Goal: Information Seeking & Learning: Learn about a topic

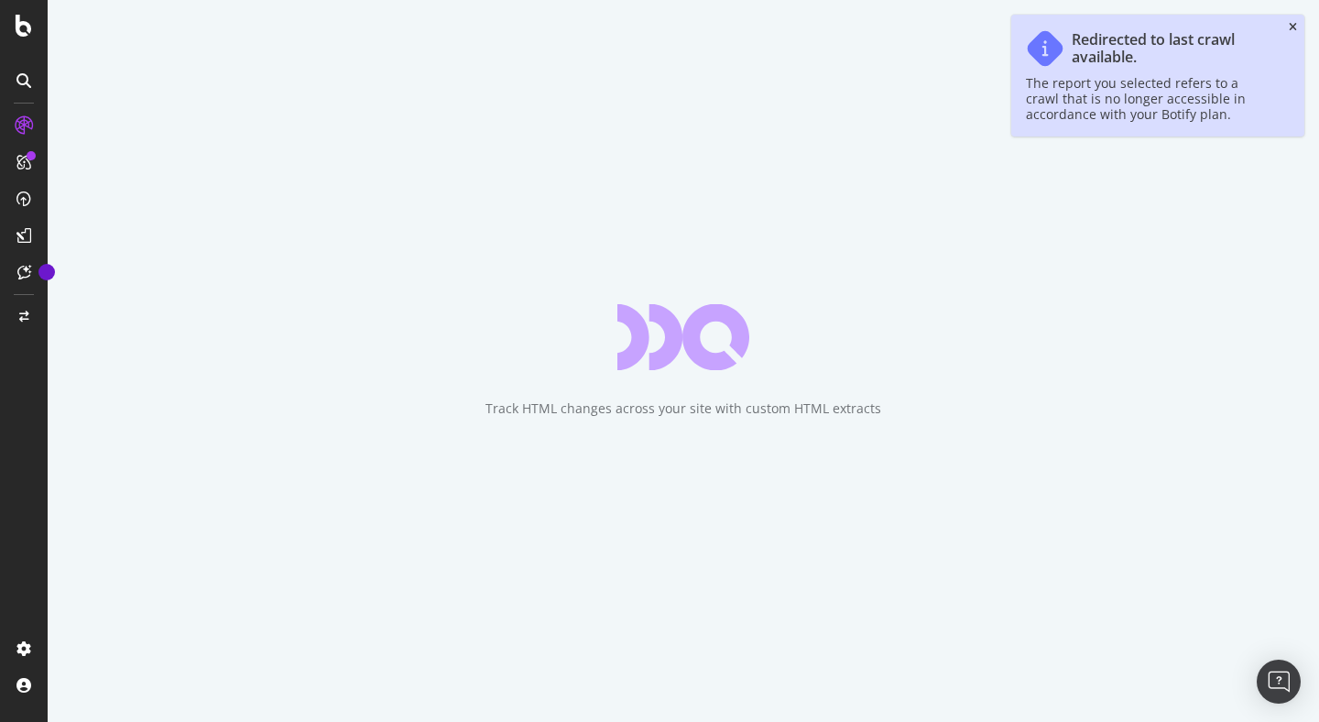
click at [1294, 25] on icon "close toast" at bounding box center [1293, 27] width 8 height 11
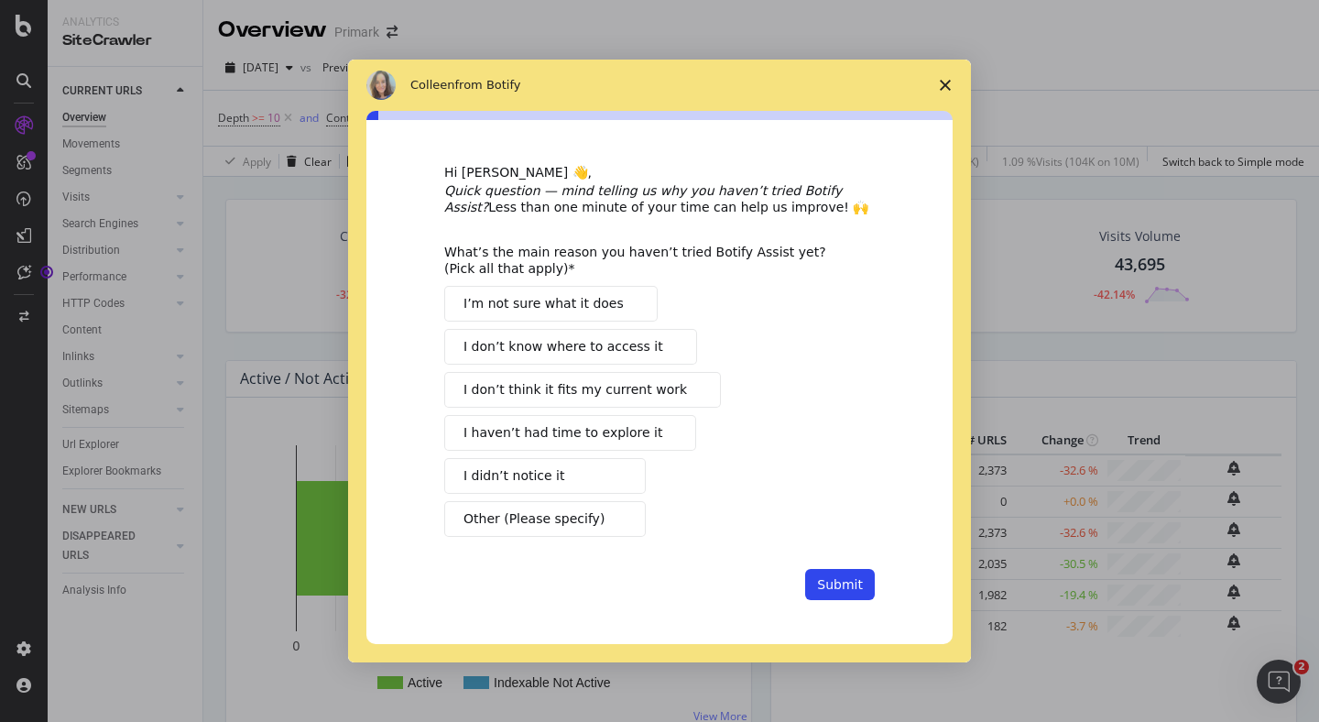
click at [940, 84] on icon "Close survey" at bounding box center [945, 85] width 11 height 11
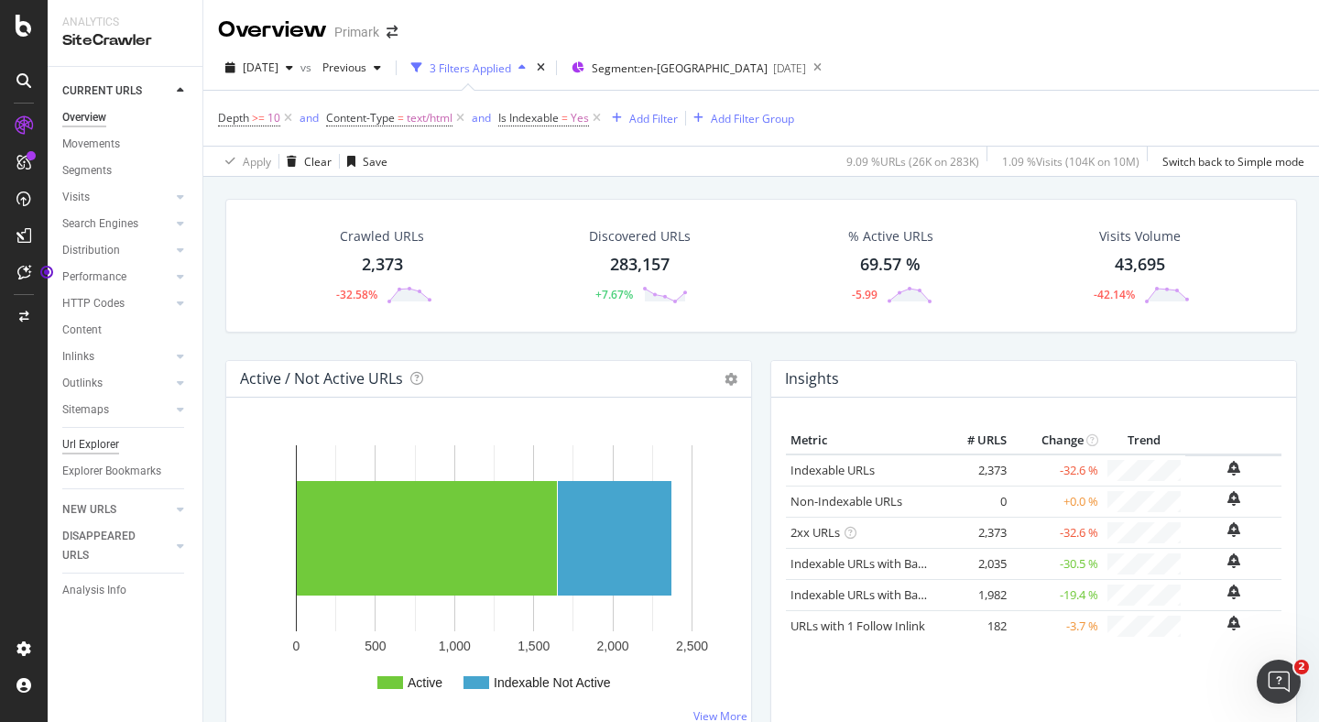
click at [94, 443] on div "Url Explorer" at bounding box center [90, 444] width 57 height 19
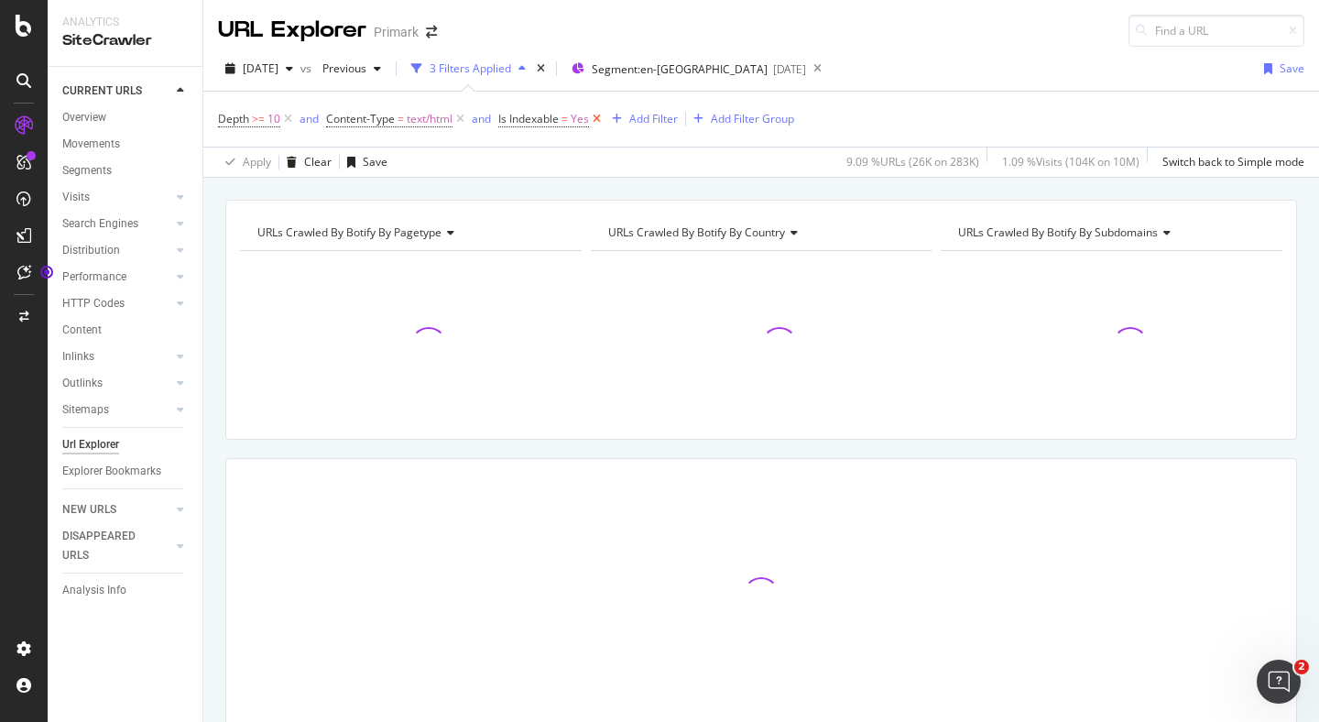
click at [602, 118] on icon at bounding box center [597, 119] width 16 height 18
click at [465, 117] on icon at bounding box center [461, 119] width 16 height 18
click at [291, 117] on icon at bounding box center [288, 119] width 16 height 18
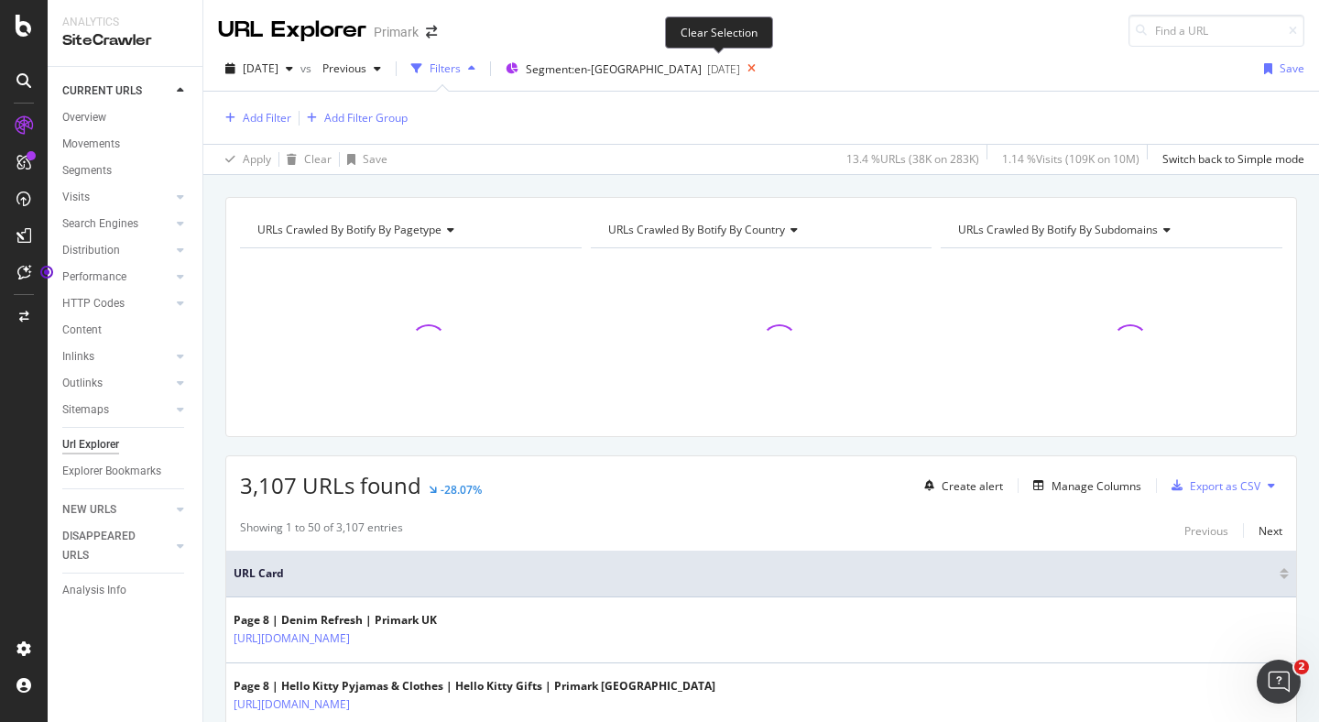
click at [740, 69] on icon at bounding box center [751, 69] width 23 height 26
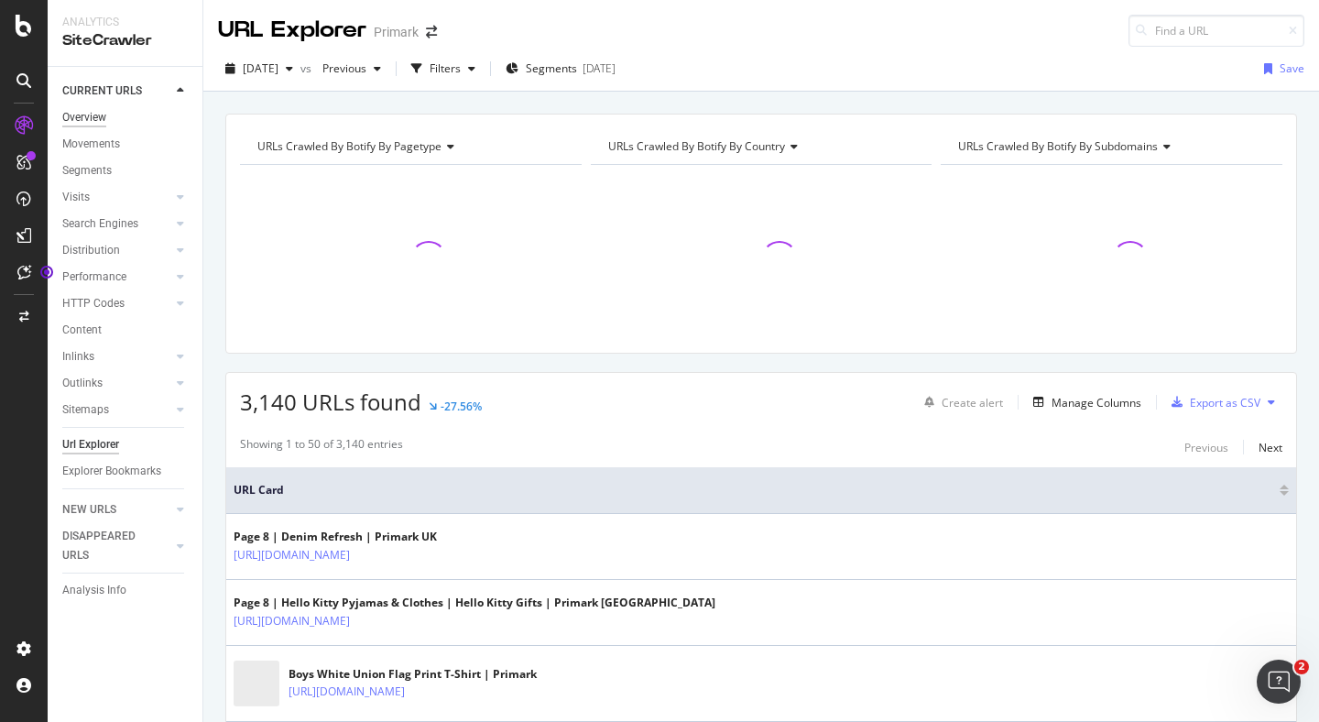
click at [87, 117] on div "Overview" at bounding box center [84, 117] width 44 height 19
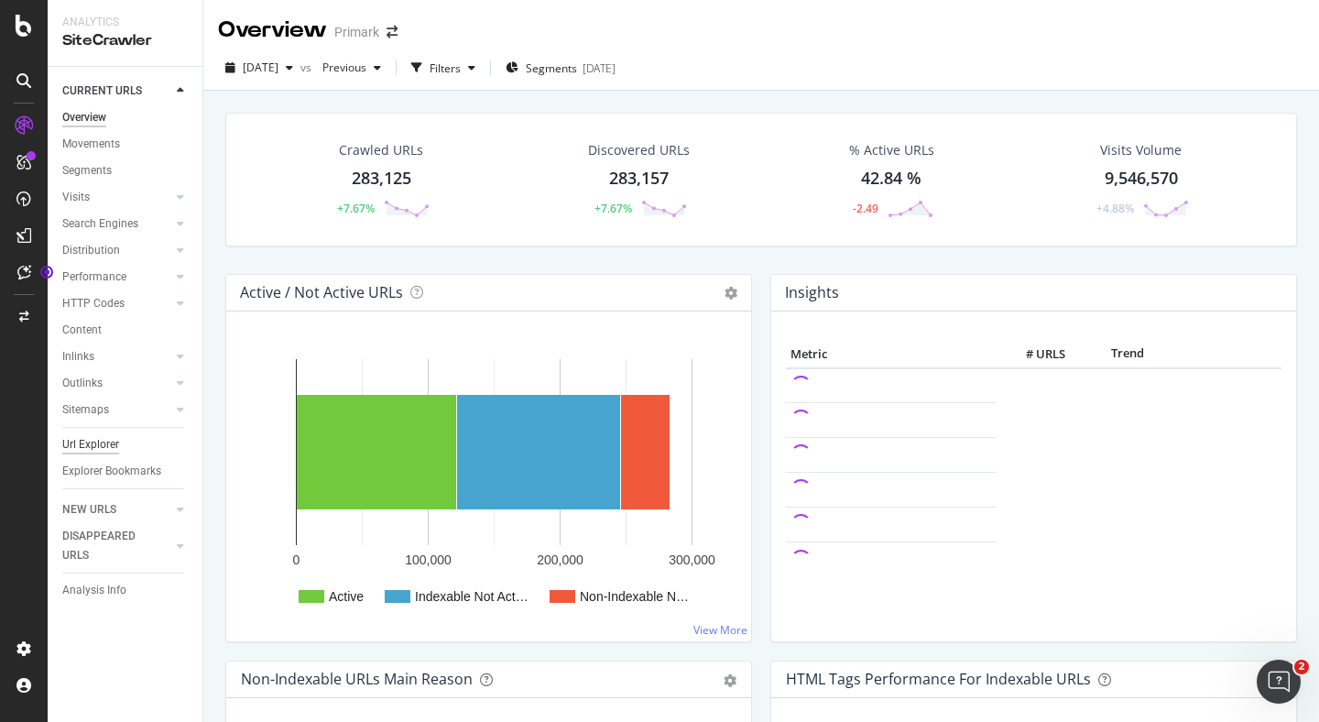
click at [90, 442] on div "Url Explorer" at bounding box center [90, 444] width 57 height 19
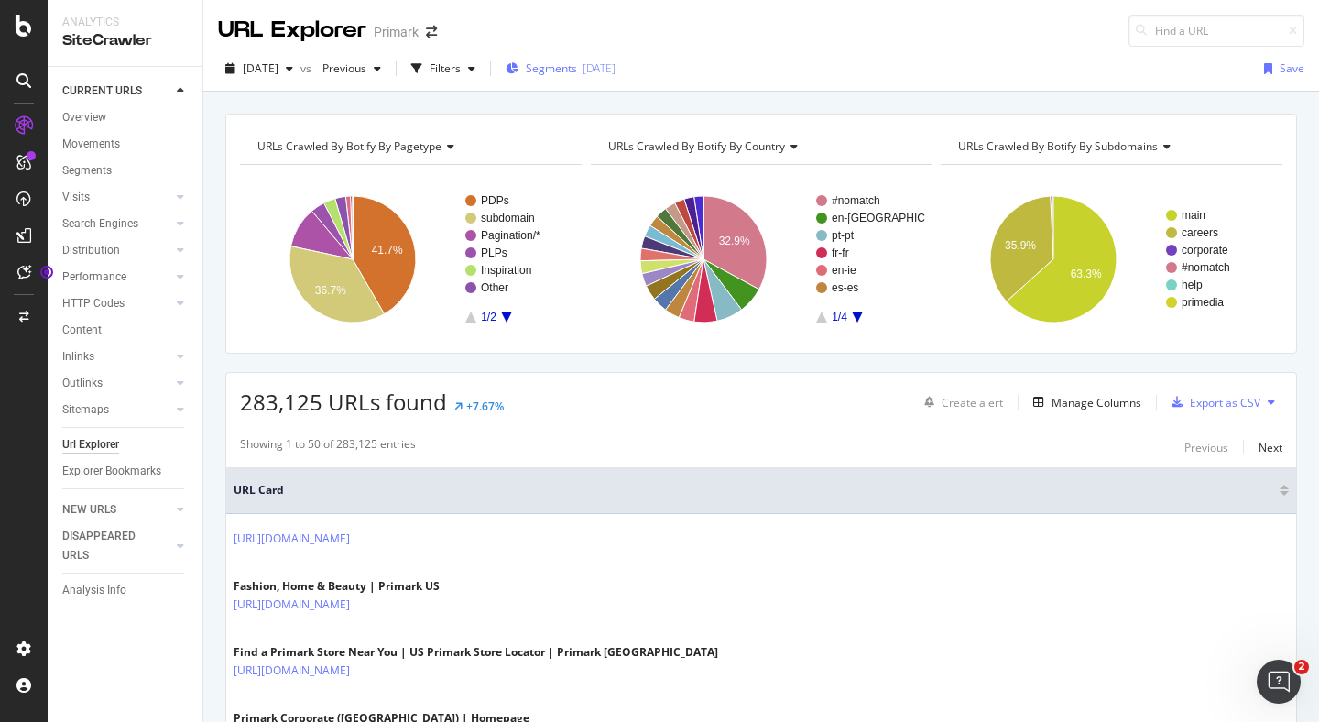
click at [577, 69] on span "Segments" at bounding box center [551, 68] width 51 height 16
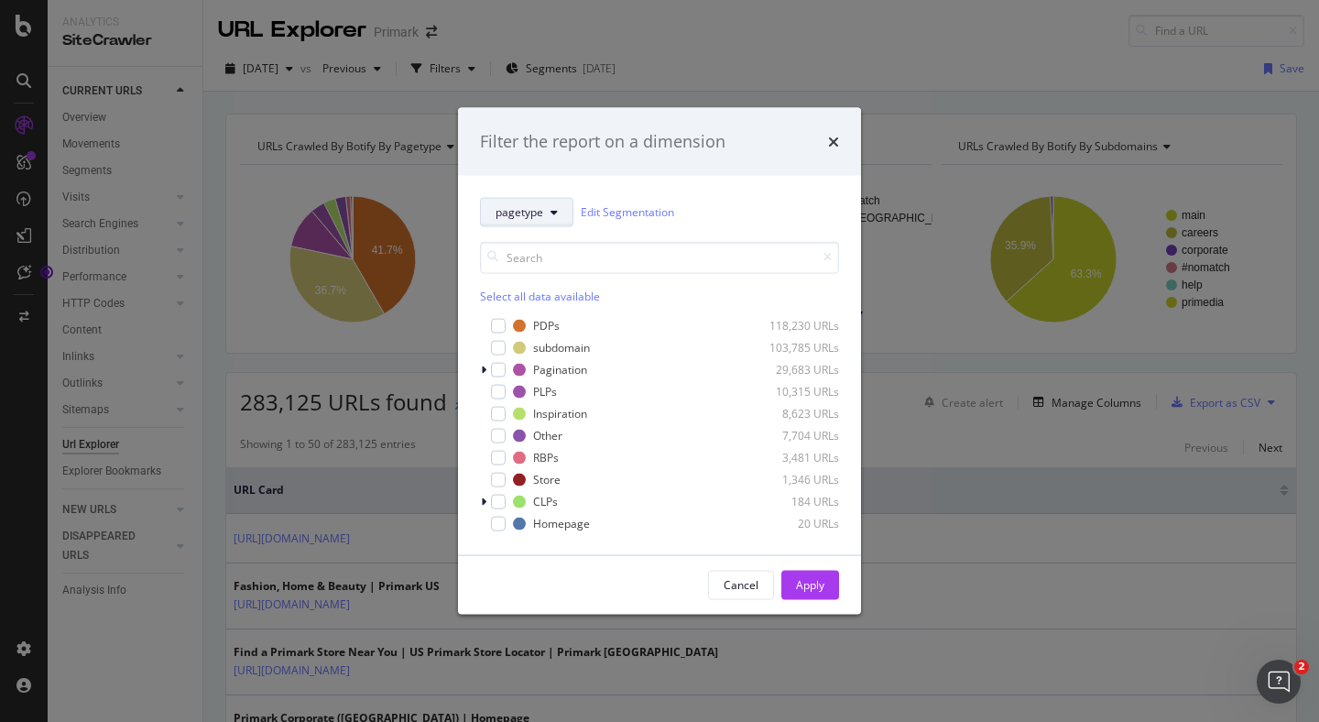
click at [547, 204] on button "pagetype" at bounding box center [526, 211] width 93 height 29
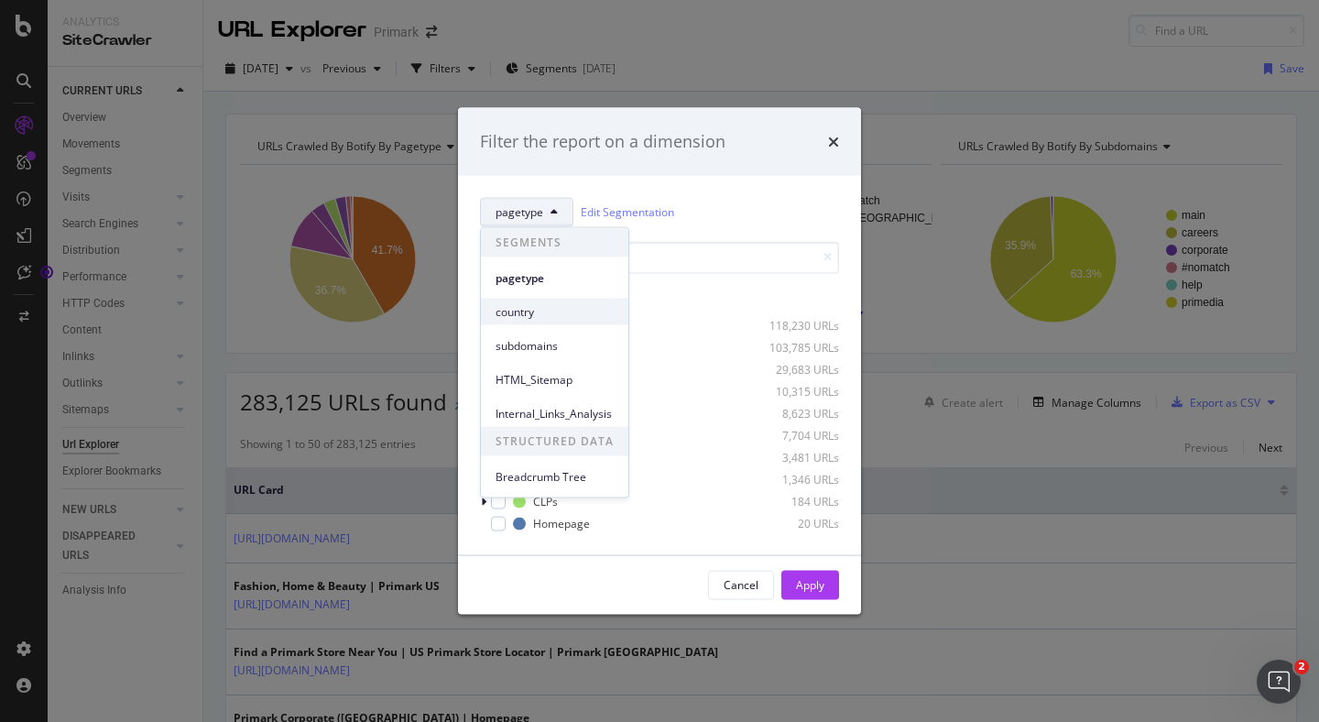
click at [530, 309] on span "country" at bounding box center [555, 311] width 118 height 16
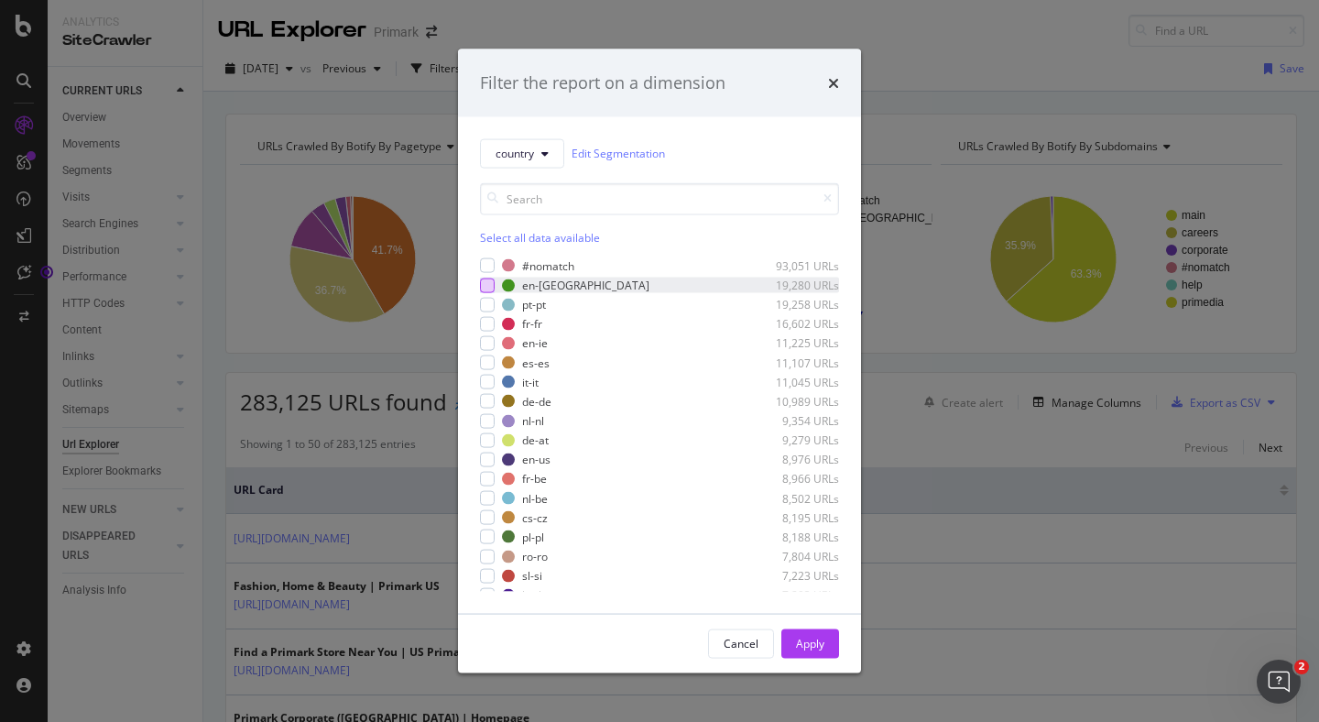
click at [491, 289] on div "modal" at bounding box center [487, 285] width 15 height 15
click at [808, 644] on div "Apply" at bounding box center [810, 644] width 28 height 16
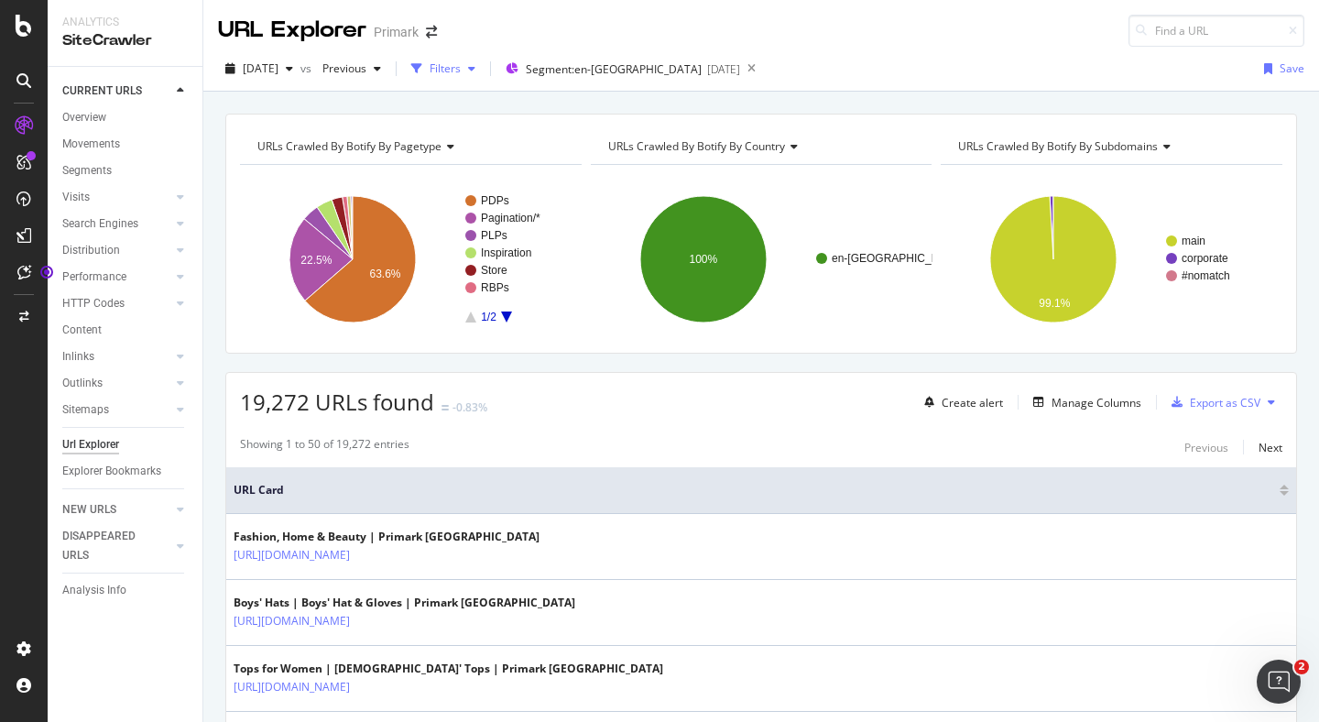
click at [461, 71] on div "Filters" at bounding box center [445, 68] width 31 height 16
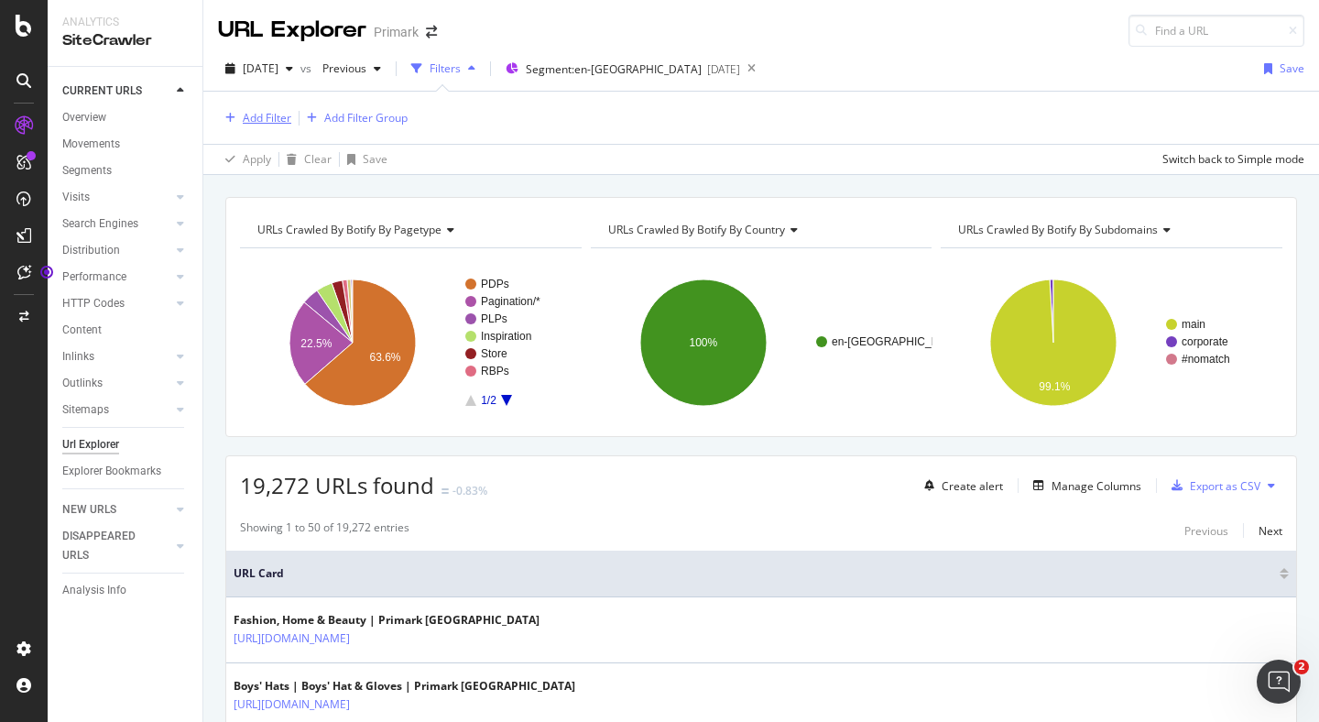
click at [270, 120] on div "Add Filter" at bounding box center [267, 118] width 49 height 16
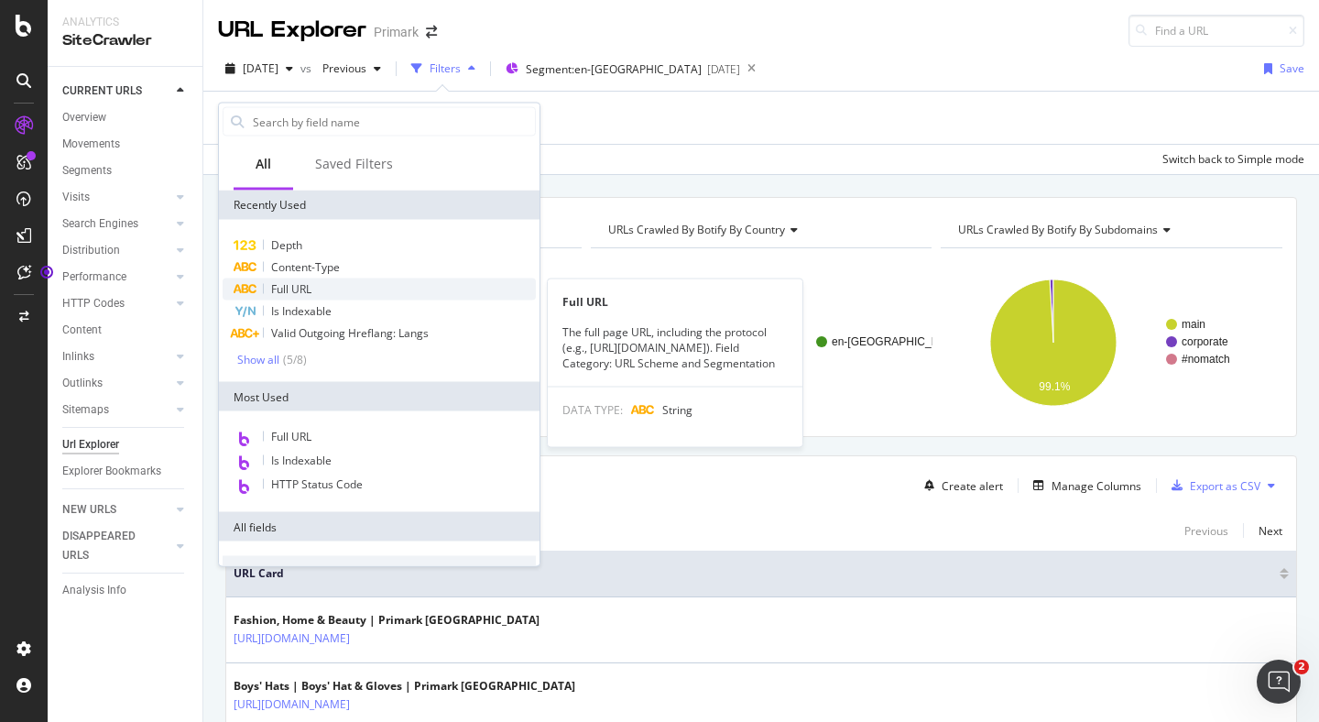
click at [301, 286] on span "Full URL" at bounding box center [291, 289] width 40 height 16
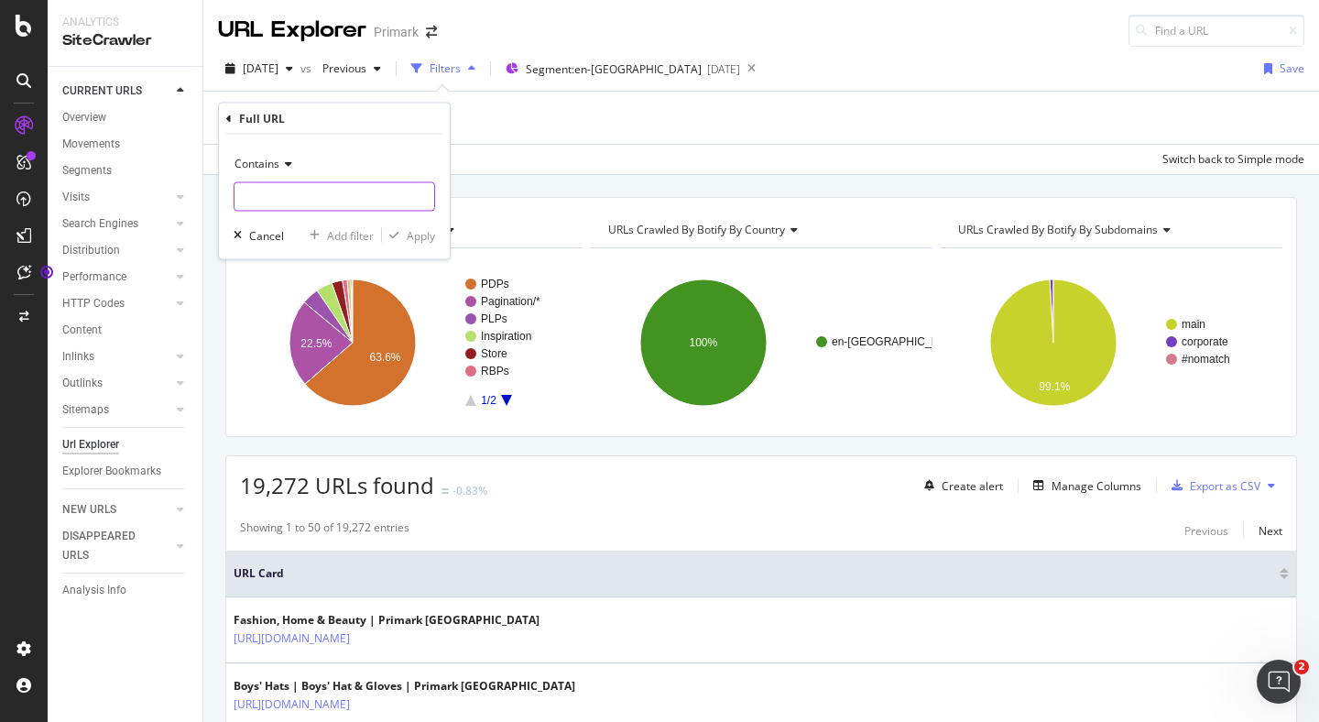
click at [280, 198] on input "text" at bounding box center [335, 196] width 200 height 29
type input "christmas"
click at [411, 233] on div "Apply" at bounding box center [421, 235] width 28 height 16
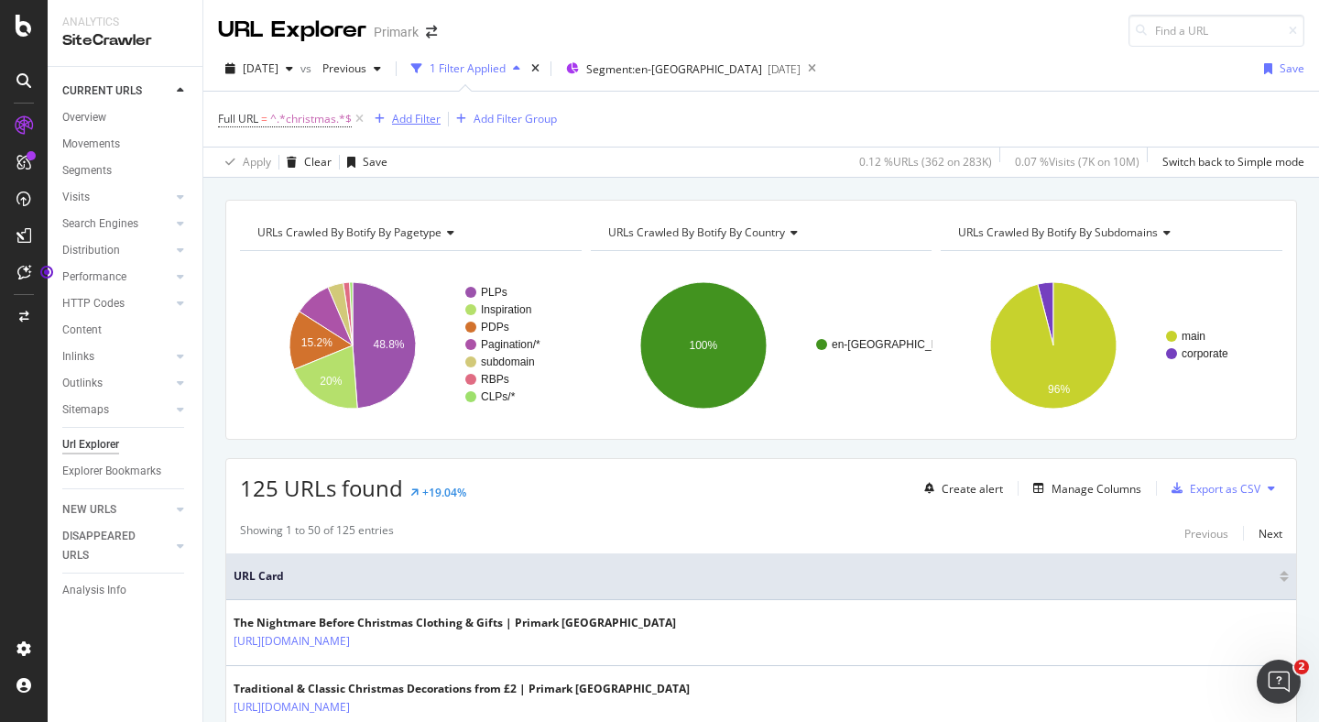
click at [421, 123] on div "Add Filter" at bounding box center [416, 119] width 49 height 16
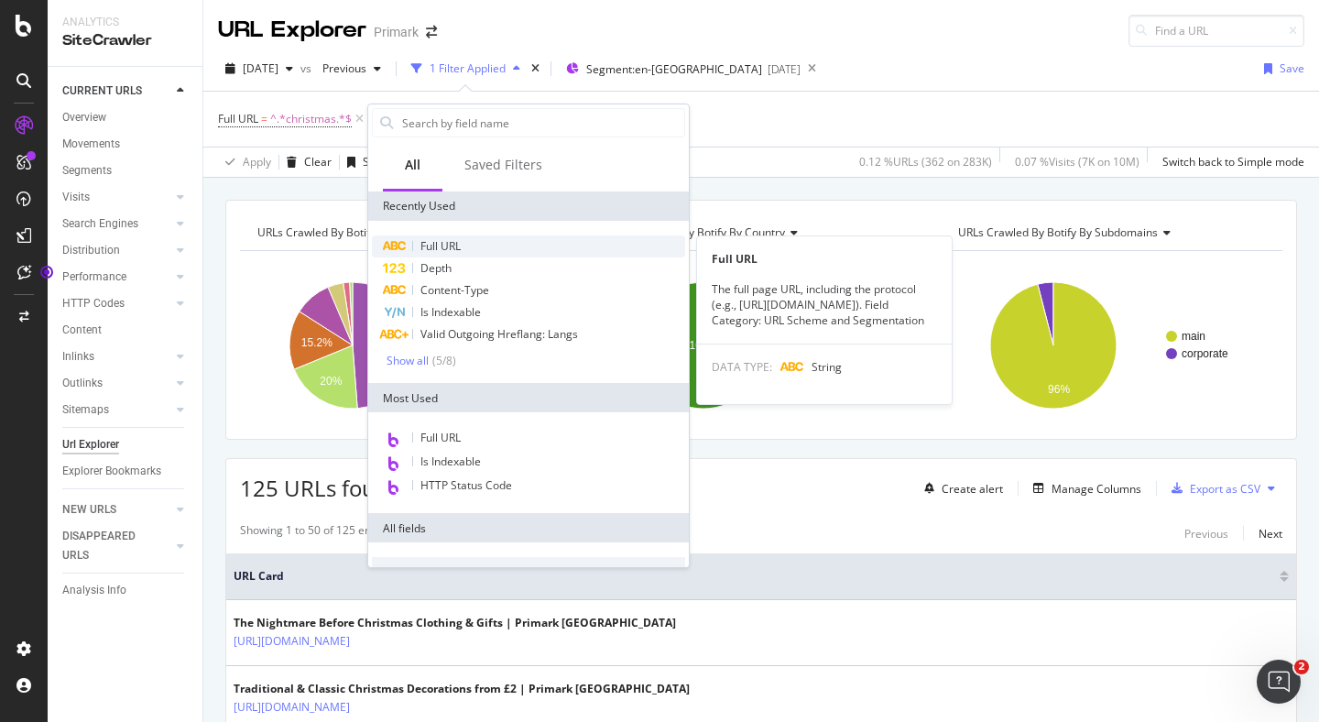
click at [447, 246] on span "Full URL" at bounding box center [441, 246] width 40 height 16
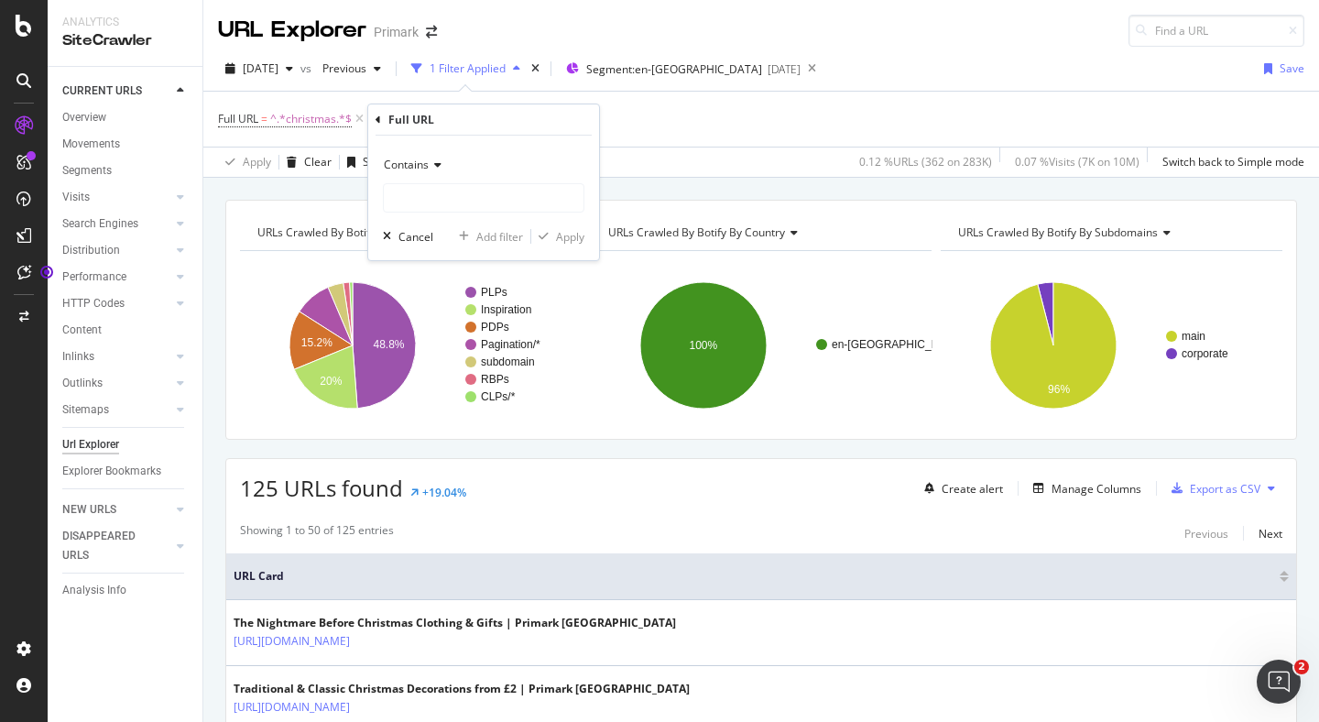
click at [428, 163] on span "Contains" at bounding box center [406, 165] width 45 height 16
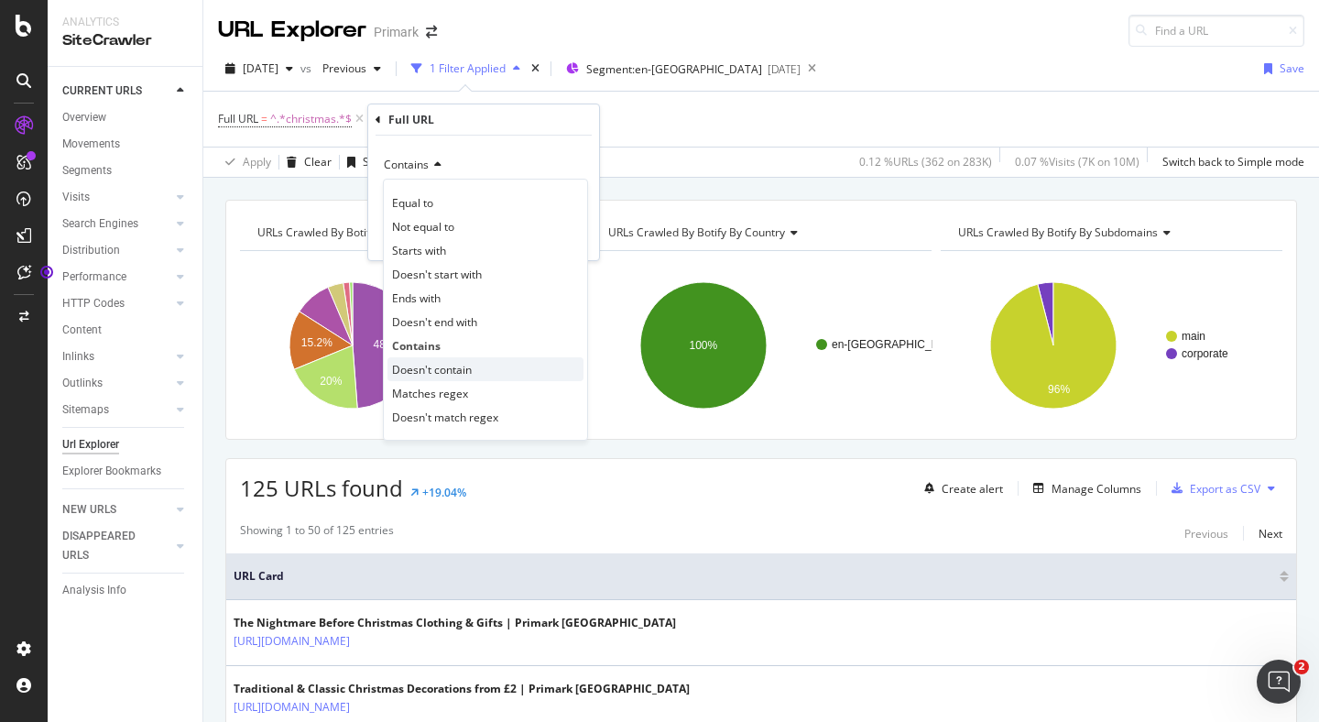
click at [454, 367] on span "Doesn't contain" at bounding box center [432, 370] width 80 height 16
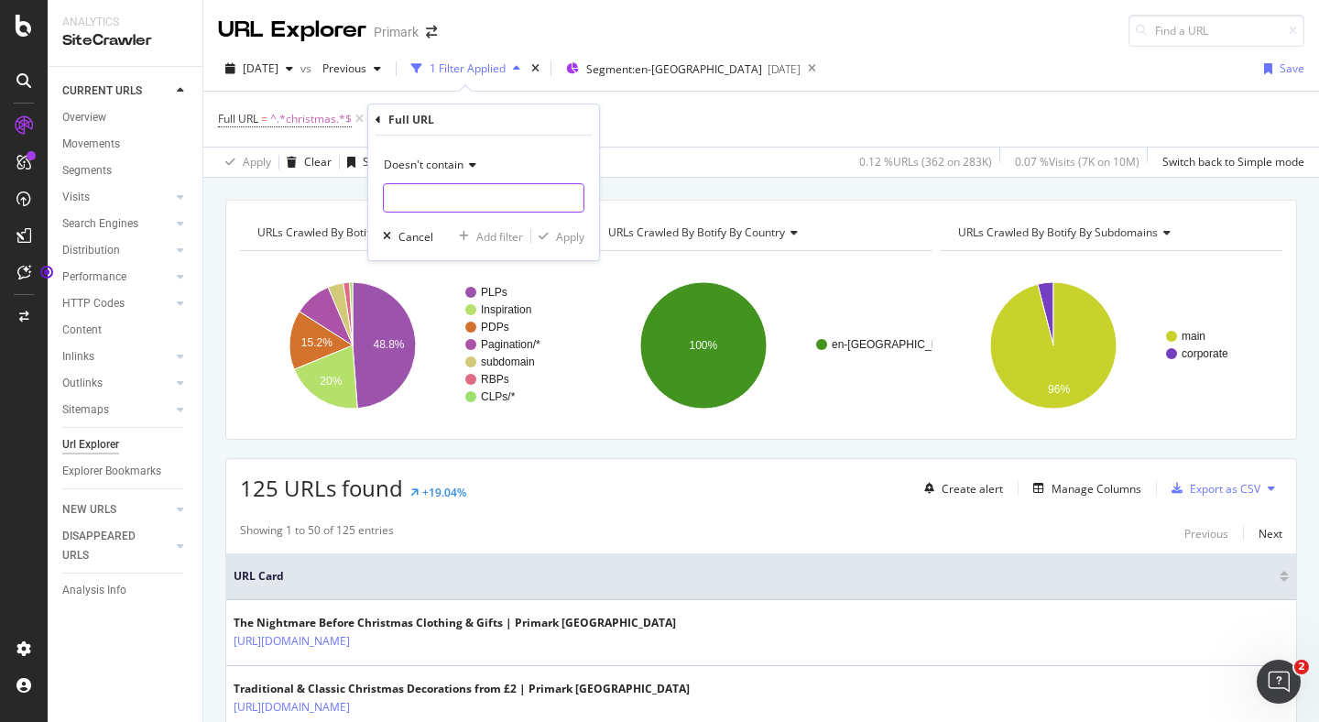
click at [437, 205] on input "text" at bounding box center [484, 197] width 200 height 29
type input "="
click at [575, 231] on div "Apply" at bounding box center [570, 237] width 28 height 16
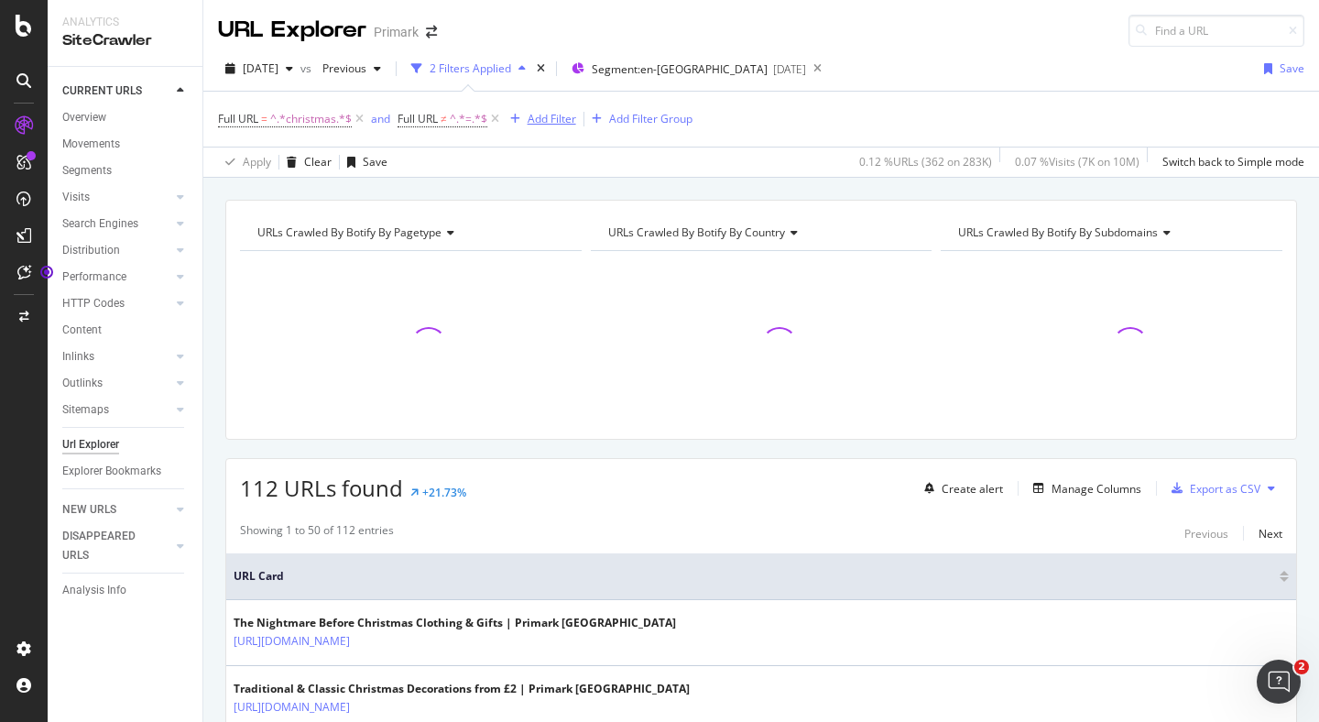
click at [550, 119] on div "Add Filter" at bounding box center [552, 119] width 49 height 16
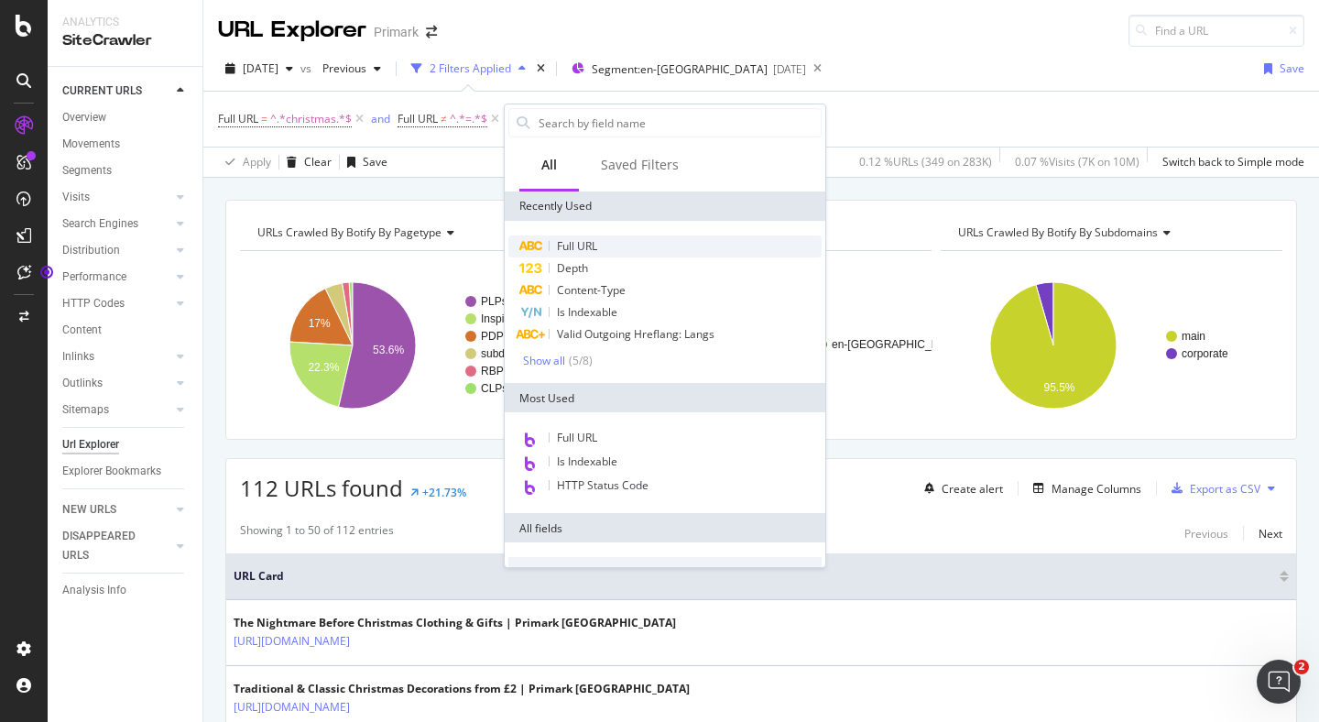
click at [581, 243] on span "Full URL" at bounding box center [577, 246] width 40 height 16
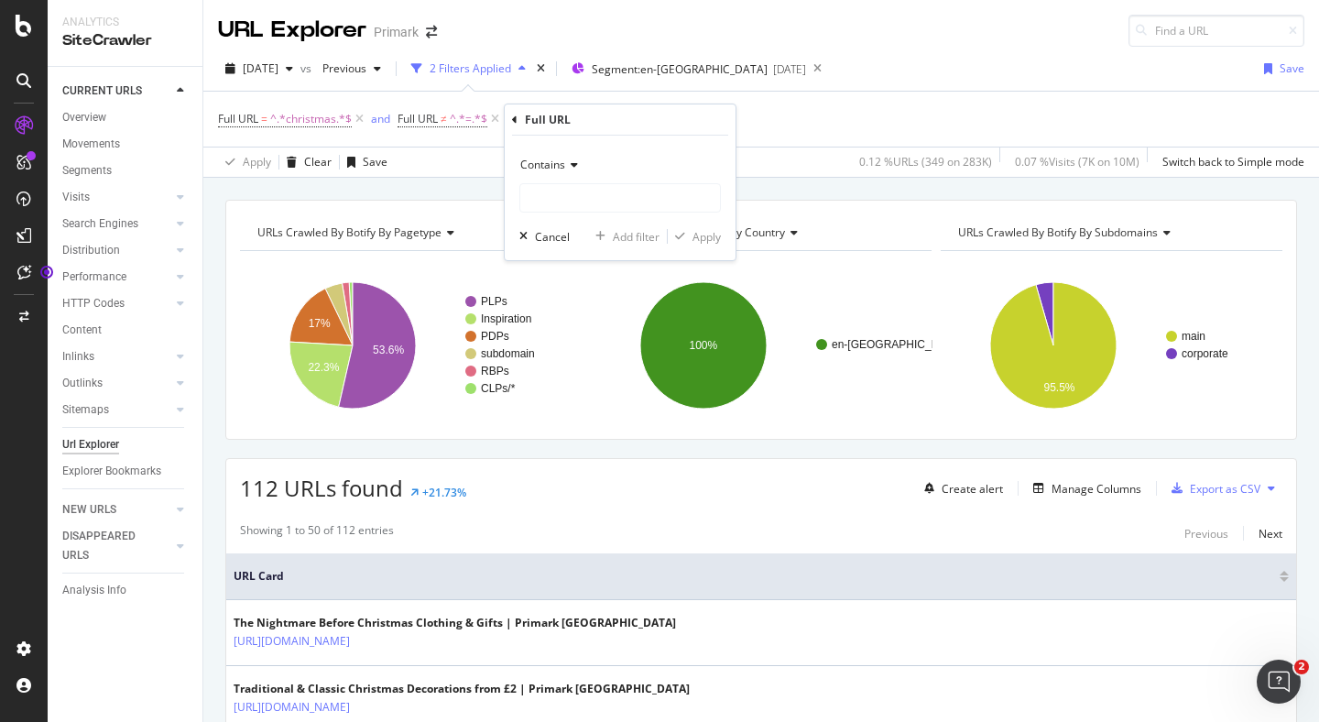
click at [564, 175] on div "Contains" at bounding box center [621, 164] width 202 height 29
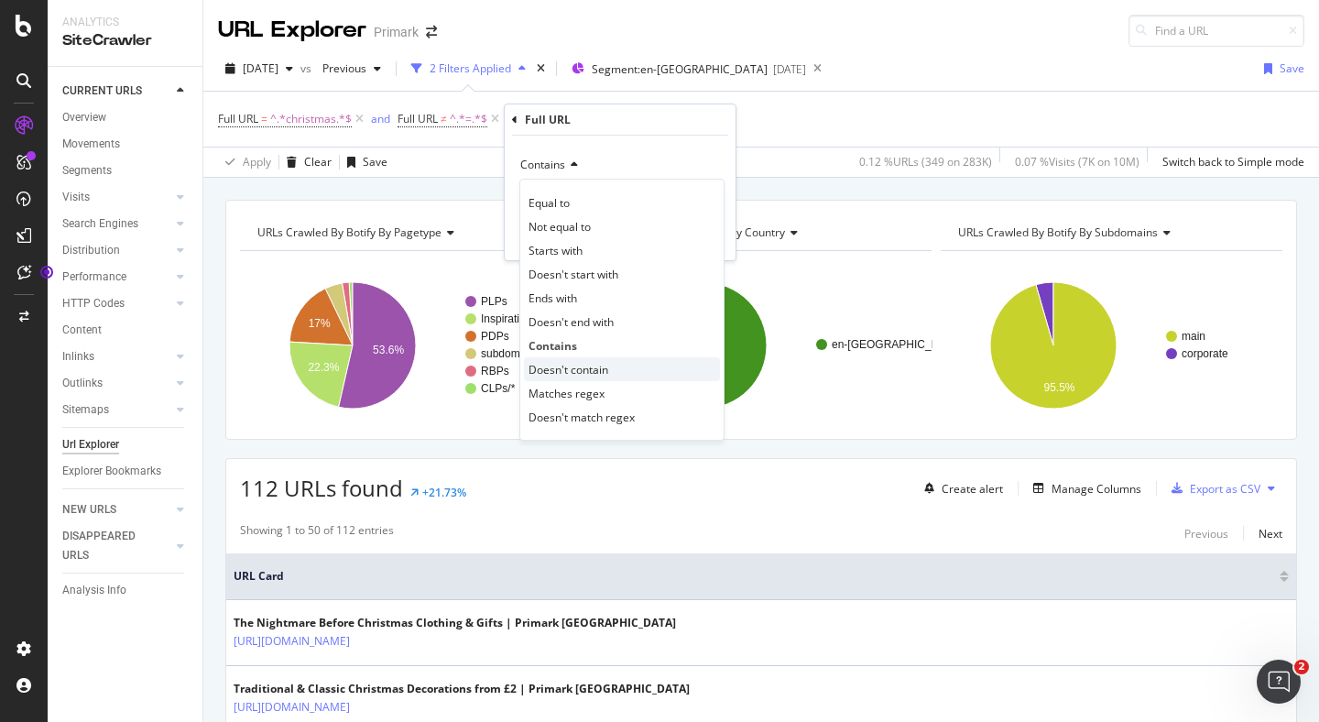
click at [558, 363] on span "Doesn't contain" at bounding box center [569, 370] width 80 height 16
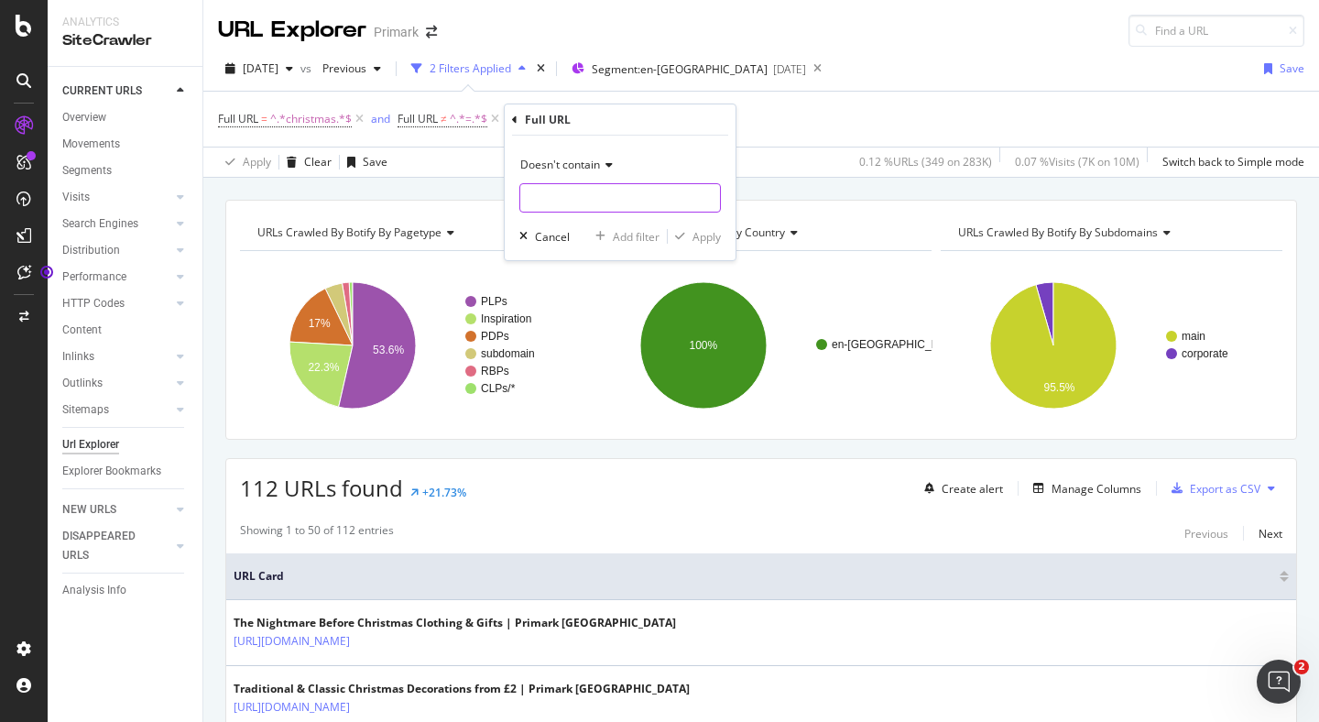
click at [561, 195] on input "text" at bounding box center [620, 197] width 200 height 29
type input "/a/"
click at [706, 235] on div "Apply" at bounding box center [707, 237] width 28 height 16
